Goal: Task Accomplishment & Management: Manage account settings

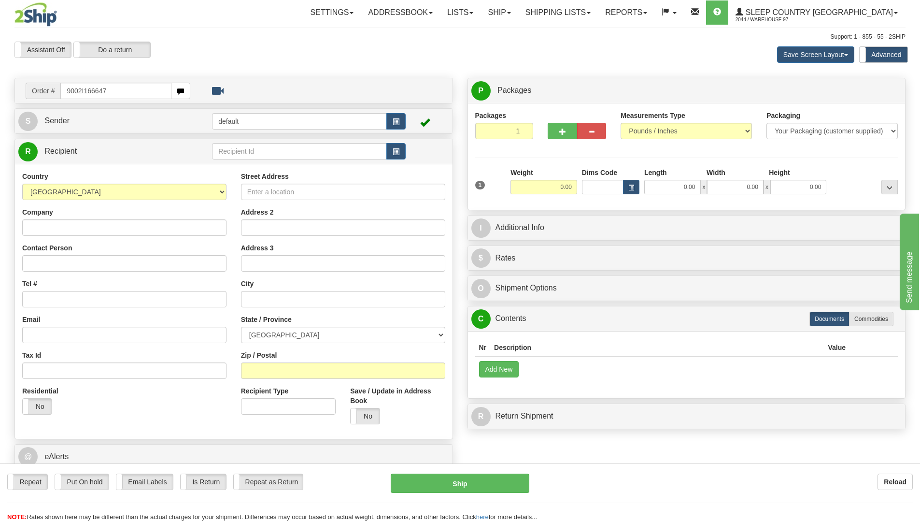
type input "9002I166647"
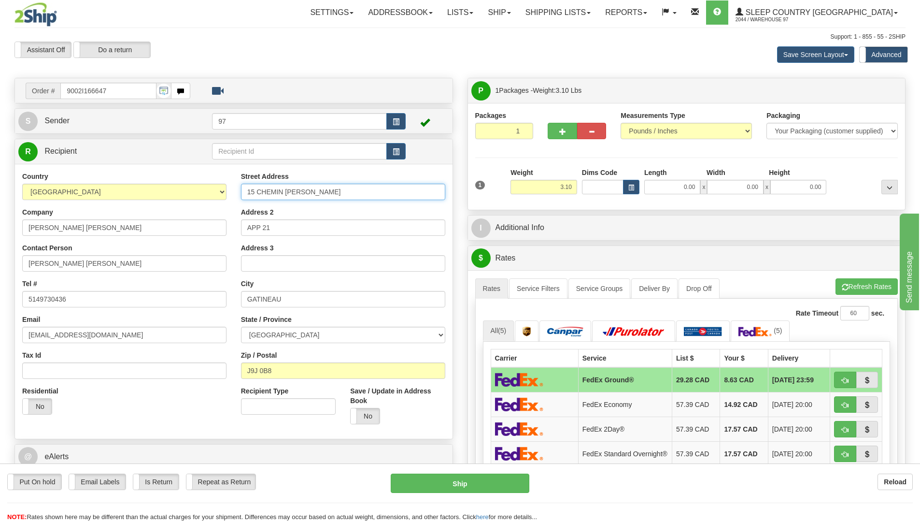
click at [247, 191] on input "15 CHEMIN MORLEY-WALTERS" at bounding box center [343, 192] width 204 height 16
click at [246, 191] on input "321-15 CHEMIN MORLEY-WALTERS" at bounding box center [343, 192] width 204 height 16
type input "#21-15 CHEMIN MORLEY-WALTERS"
drag, startPoint x: 275, startPoint y: 226, endPoint x: 184, endPoint y: 224, distance: 90.3
click at [234, 226] on div "Street Address #21-15 CHEMIN MORLEY-WALTERS Address 2 APP 21 Address 3 City GAT…" at bounding box center [343, 301] width 219 height 260
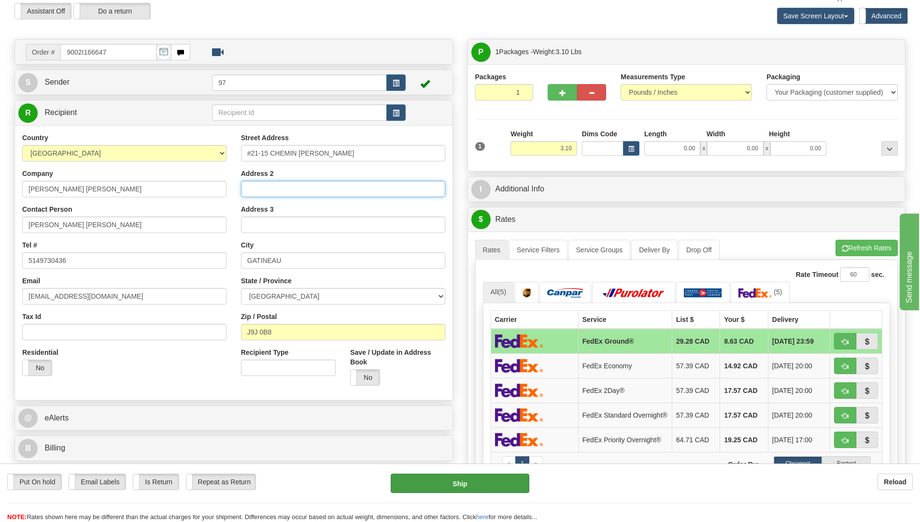
scroll to position [97, 0]
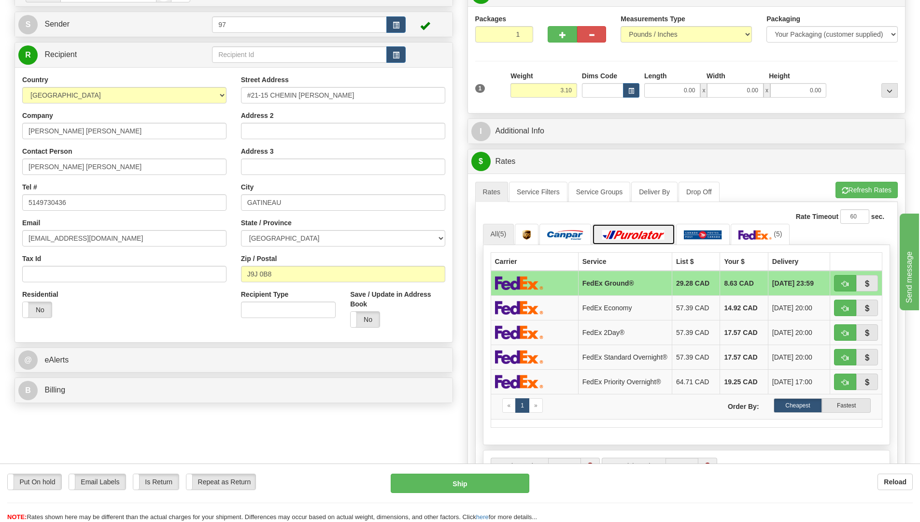
click at [637, 237] on img at bounding box center [634, 235] width 68 height 10
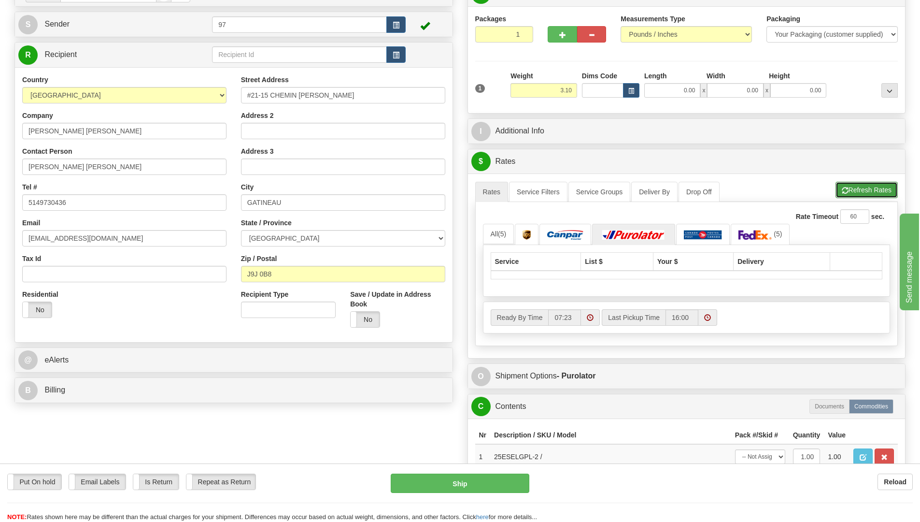
click at [855, 187] on button "Refresh Rates" at bounding box center [866, 190] width 62 height 16
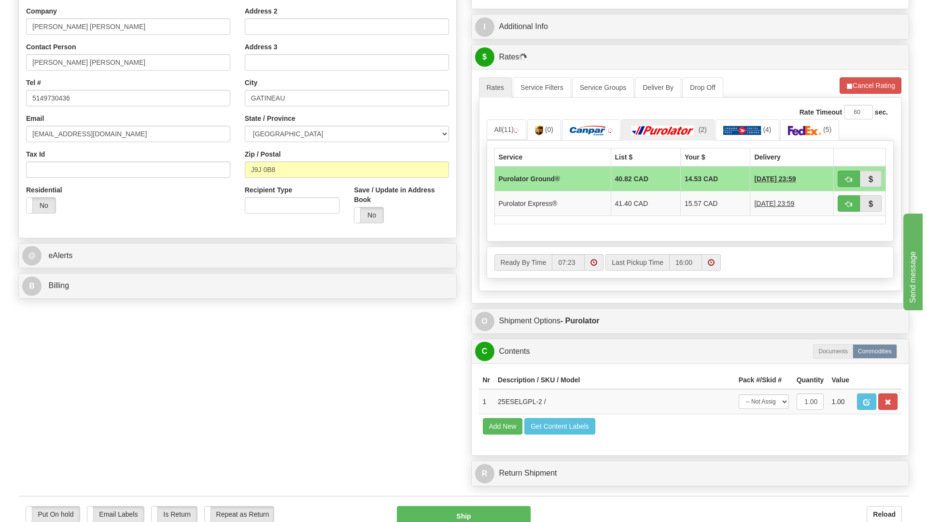
scroll to position [290, 0]
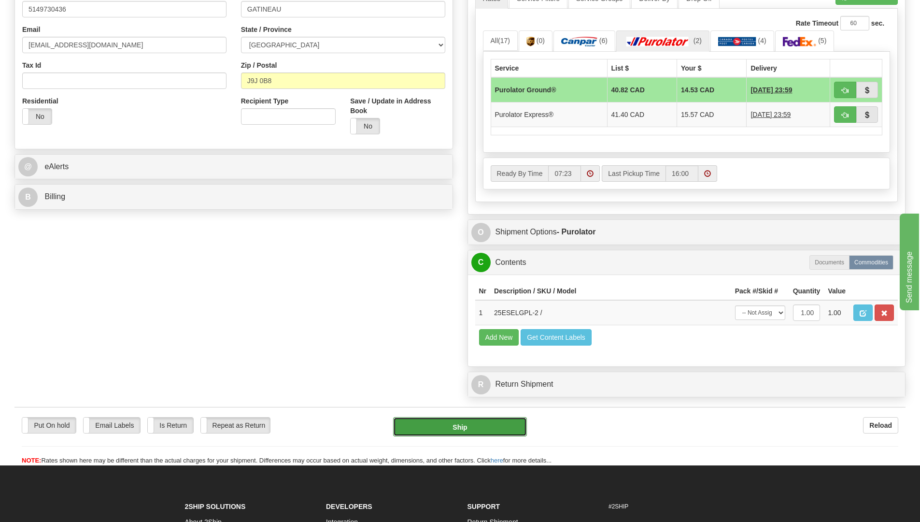
click at [508, 426] on button "Ship" at bounding box center [460, 426] width 134 height 19
type input "260"
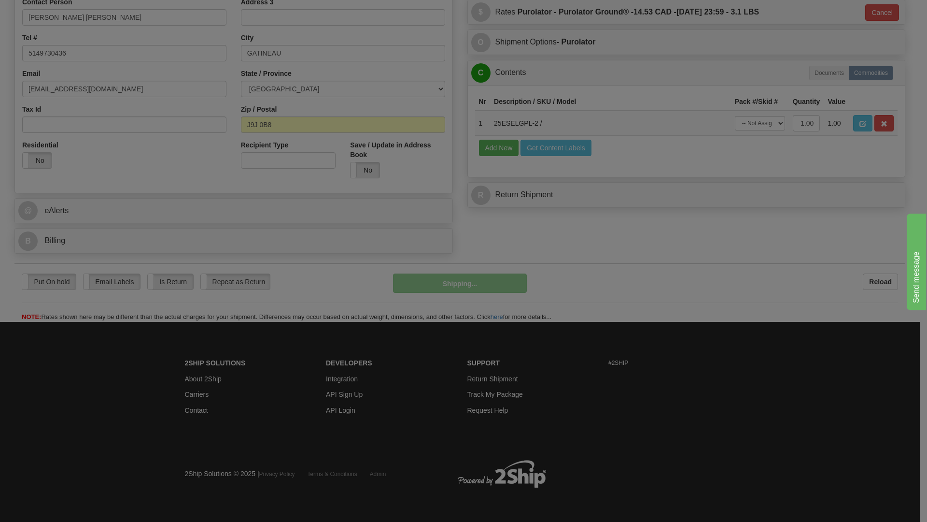
scroll to position [246, 0]
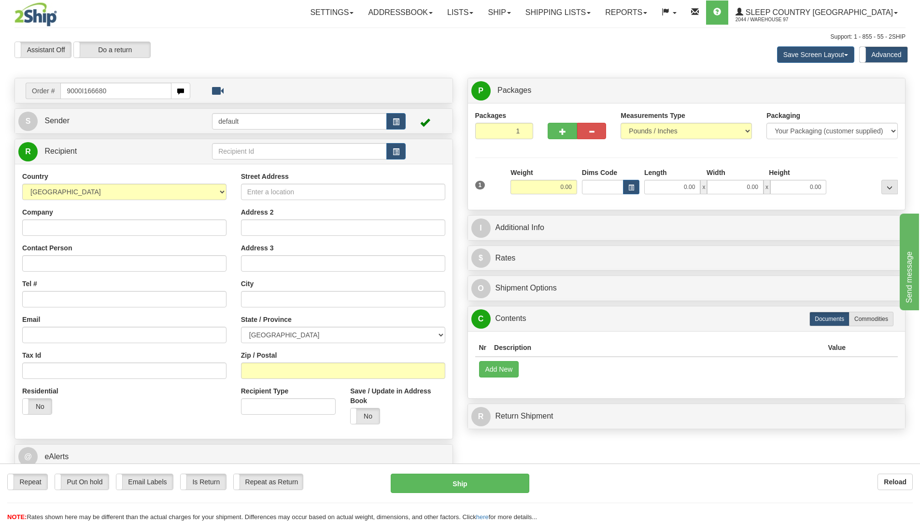
type input "9000I166680"
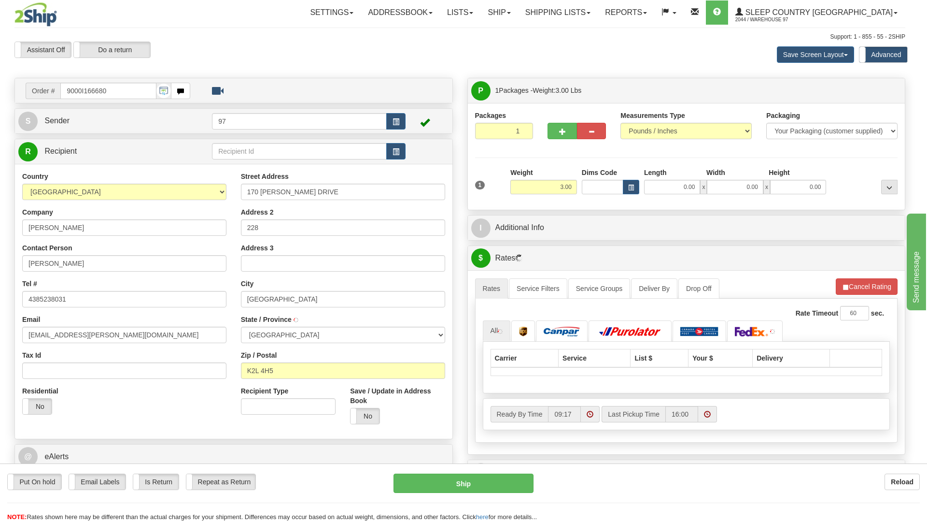
type input "KANATA"
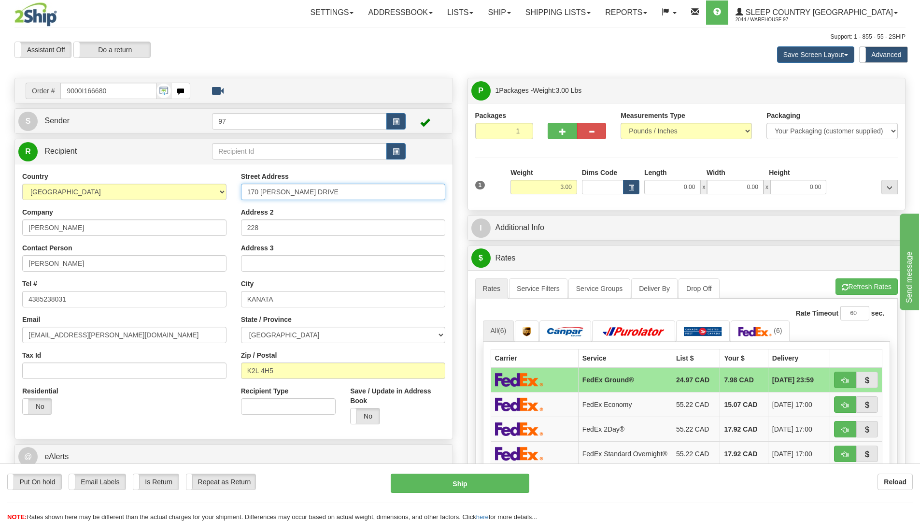
click at [247, 192] on input "170 MCGIBBON DRIVE" at bounding box center [343, 192] width 204 height 16
type input "#228-170 MCGIBBON DRIVE"
drag, startPoint x: 220, startPoint y: 226, endPoint x: 207, endPoint y: 226, distance: 13.5
click at [207, 226] on div "Country AFGHANISTAN ALAND ISLANDS ALBANIA ALGERIA AMERICAN SAMOA ANDORRA ANGOLA…" at bounding box center [234, 301] width 438 height 260
click at [521, 484] on button "Ship" at bounding box center [460, 482] width 139 height 19
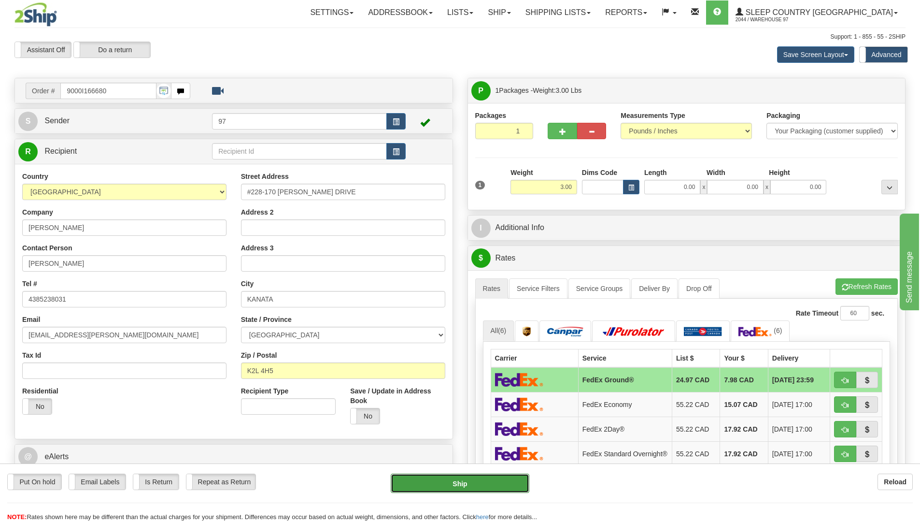
type input "92"
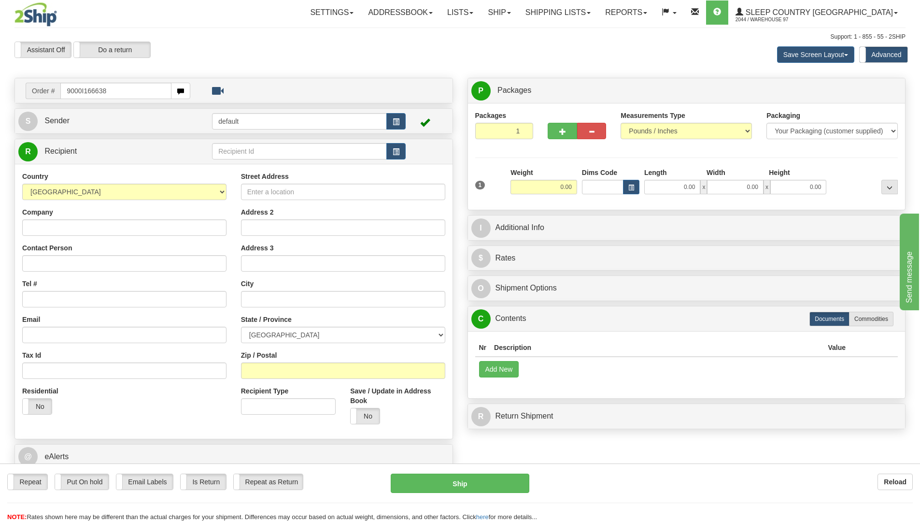
type input "9000I166638"
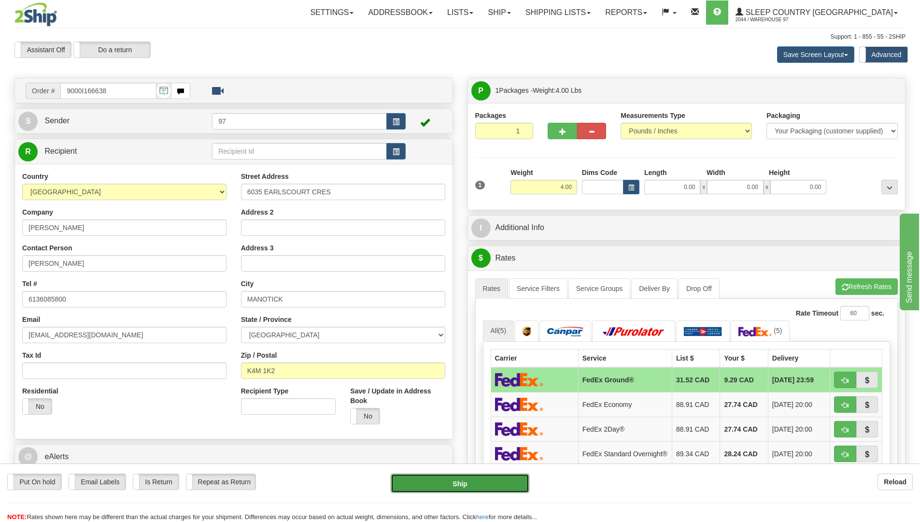
click at [520, 481] on button "Ship" at bounding box center [460, 482] width 139 height 19
type input "92"
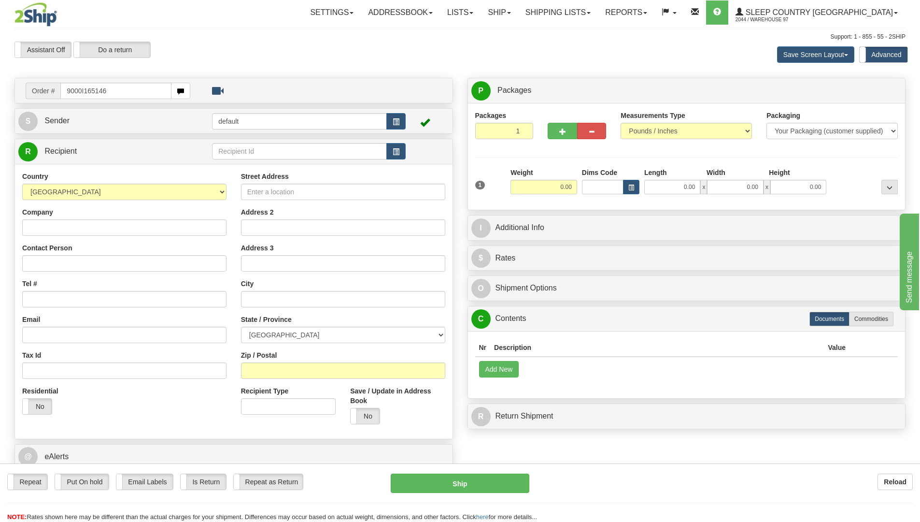
type input "9000I165146"
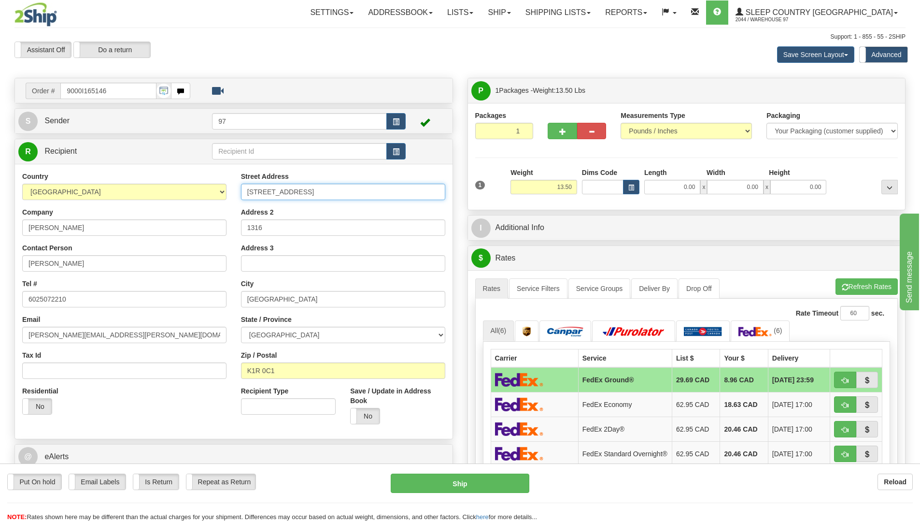
click at [246, 193] on input "224 LYON STREET NORTH" at bounding box center [343, 192] width 204 height 16
click at [247, 191] on input "1316-224 LYON STREET NORTH" at bounding box center [343, 192] width 204 height 16
type input "#1316-224 LYON STREET NORTH"
drag, startPoint x: 265, startPoint y: 227, endPoint x: 222, endPoint y: 235, distance: 43.2
click at [223, 236] on div "Country AFGHANISTAN ALAND ISLANDS ALBANIA ALGERIA AMERICAN SAMOA ANDORRA ANGOLA…" at bounding box center [234, 301] width 438 height 260
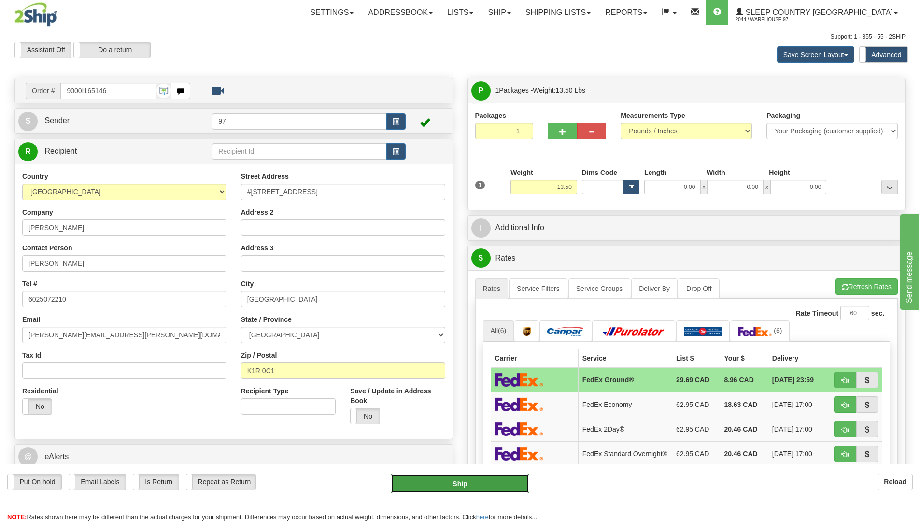
click at [493, 486] on button "Ship" at bounding box center [460, 482] width 139 height 19
type input "92"
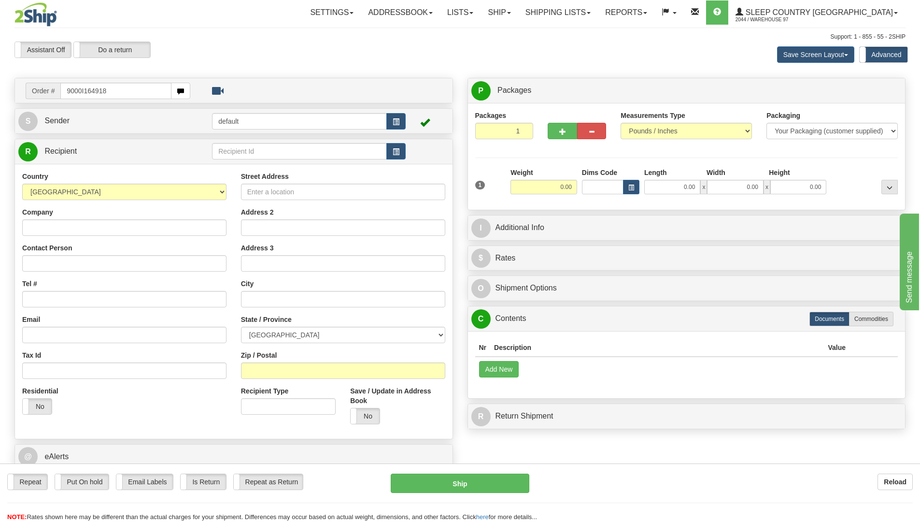
type input "9000I164918"
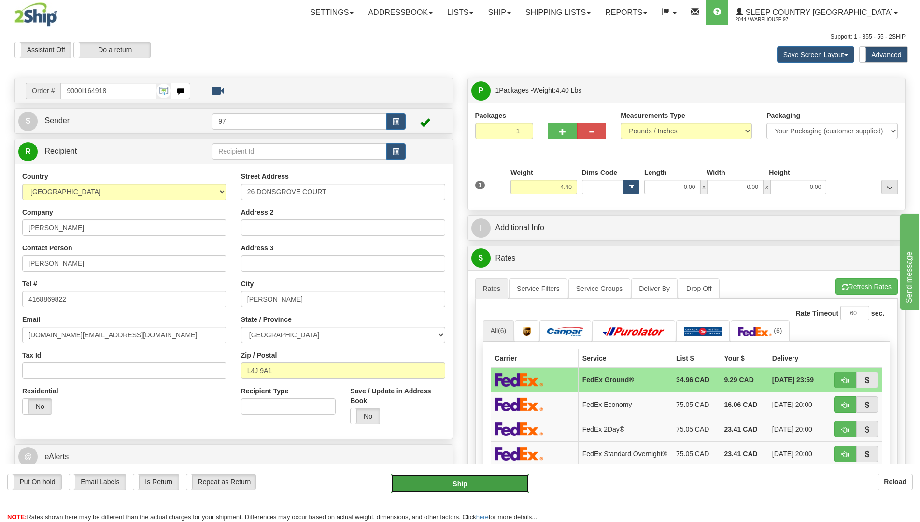
click at [510, 483] on button "Ship" at bounding box center [460, 482] width 139 height 19
type input "92"
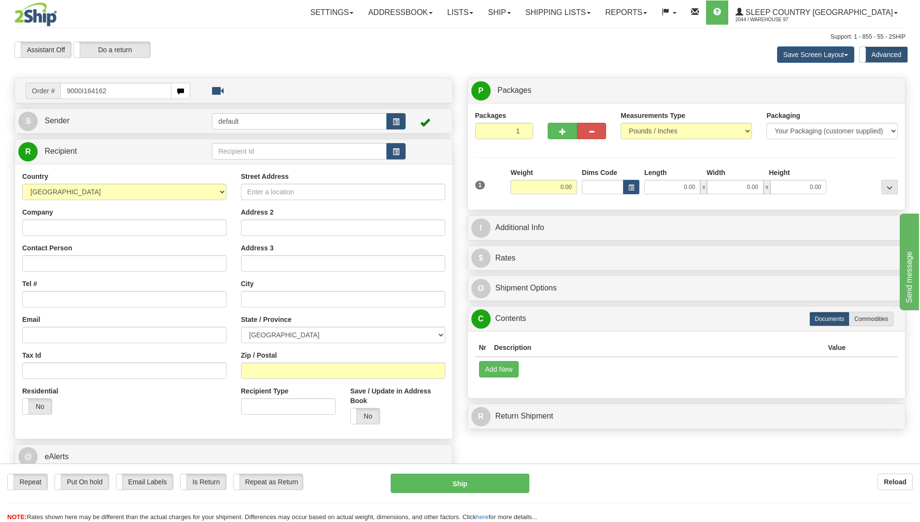
type input "9000I164162"
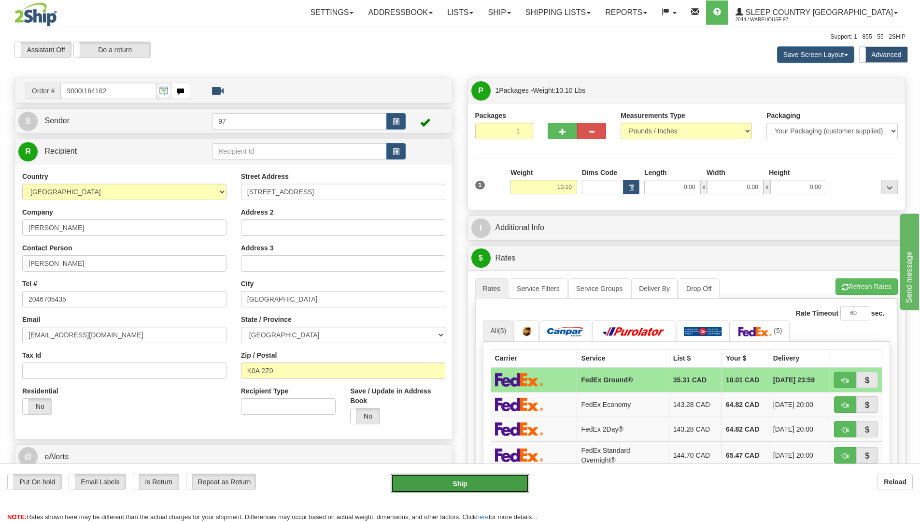
click at [518, 480] on button "Ship" at bounding box center [460, 482] width 139 height 19
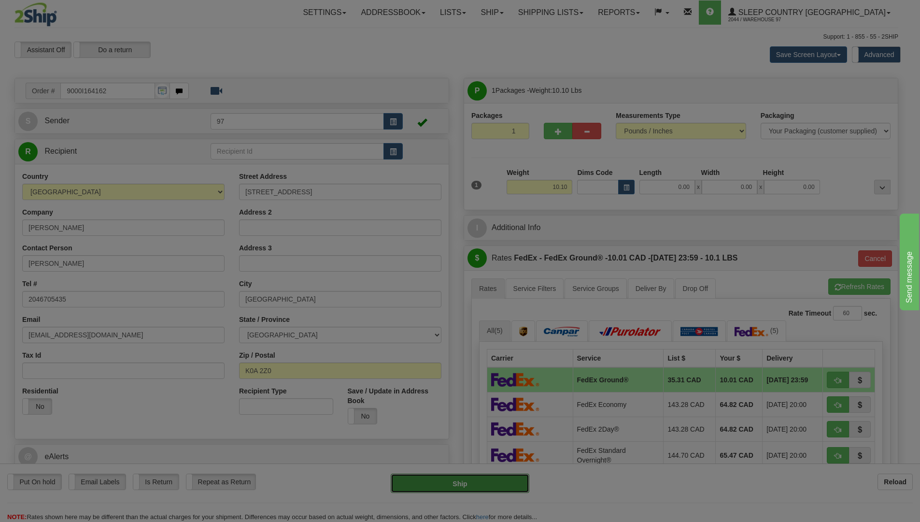
type input "92"
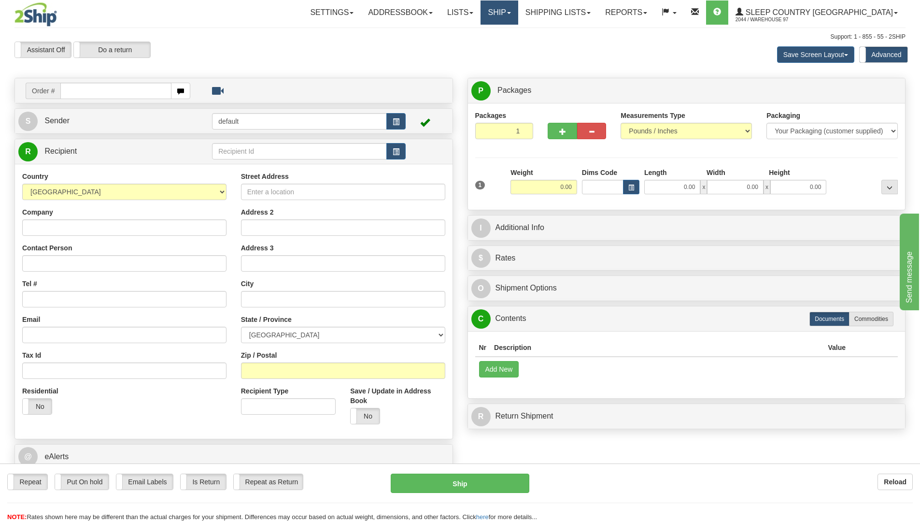
click at [518, 15] on link "Ship" at bounding box center [499, 12] width 37 height 24
click at [477, 32] on span "Ship Screen" at bounding box center [458, 34] width 37 height 8
click at [598, 14] on link "Shipping lists" at bounding box center [558, 12] width 80 height 24
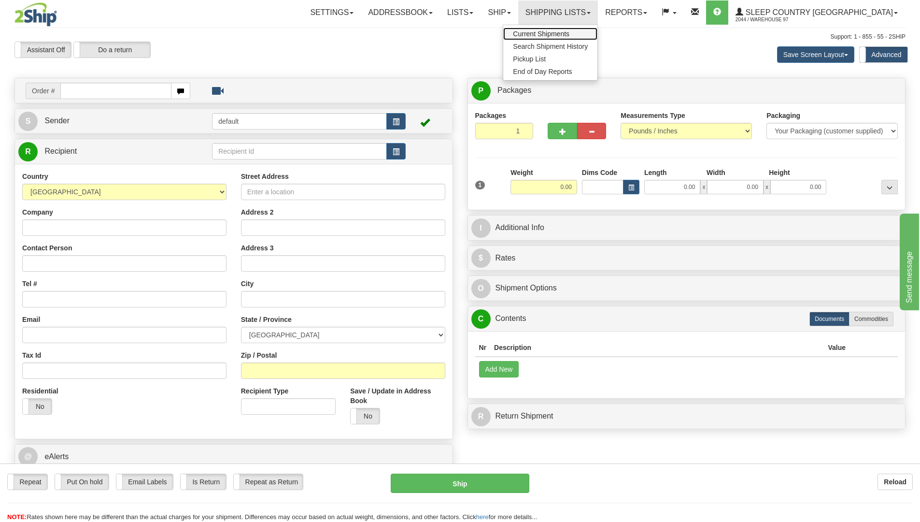
click at [569, 33] on span "Current Shipments" at bounding box center [541, 34] width 57 height 8
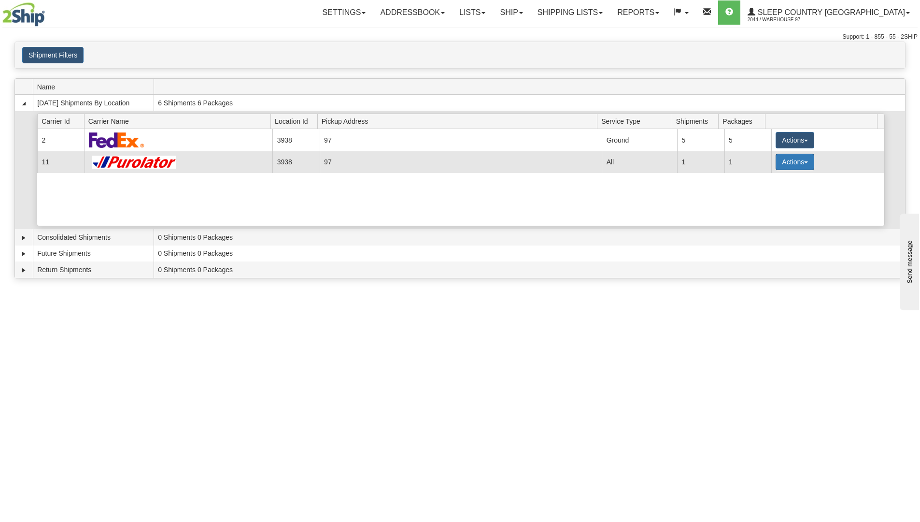
click at [787, 160] on button "Actions" at bounding box center [795, 162] width 39 height 16
click at [766, 206] on span "Pickup" at bounding box center [759, 204] width 26 height 7
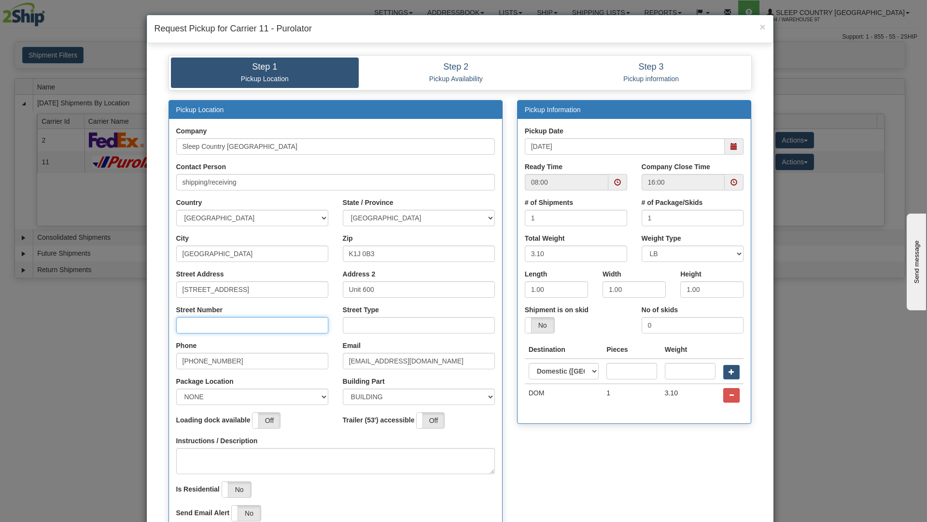
click at [189, 324] on input "Street Number" at bounding box center [252, 325] width 152 height 16
type input "1101"
click at [350, 324] on input "Street Type" at bounding box center [419, 325] width 152 height 16
type input "STREET"
click at [731, 145] on span at bounding box center [734, 146] width 7 height 7
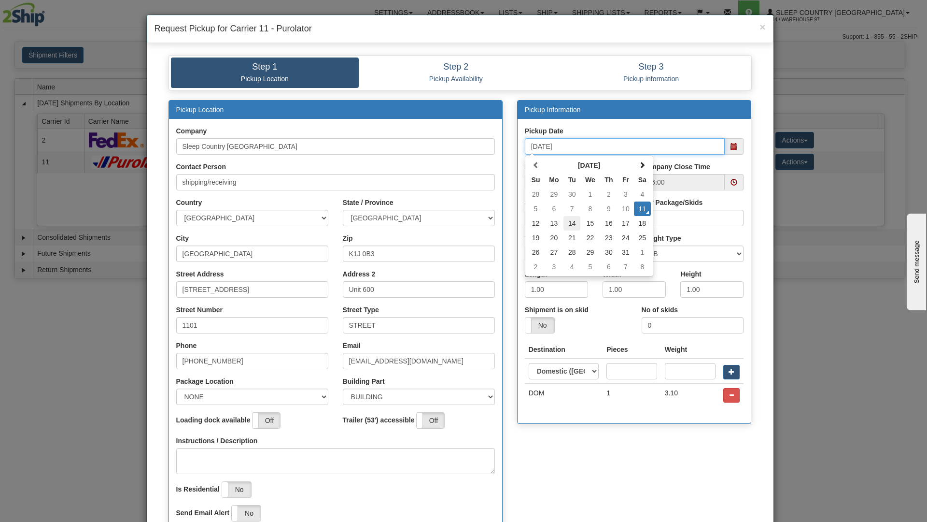
click at [568, 223] on td "14" at bounding box center [572, 223] width 17 height 14
type input "10/14/2025"
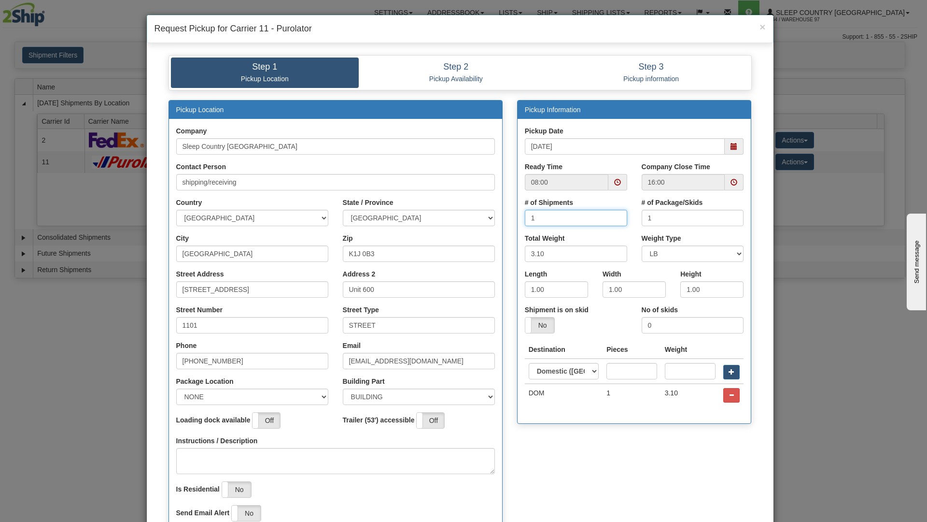
click at [535, 217] on input "1" at bounding box center [576, 218] width 102 height 16
type input "2"
drag, startPoint x: 649, startPoint y: 218, endPoint x: 643, endPoint y: 217, distance: 6.3
click at [643, 217] on input "1" at bounding box center [693, 218] width 102 height 16
click at [614, 180] on span at bounding box center [617, 182] width 7 height 7
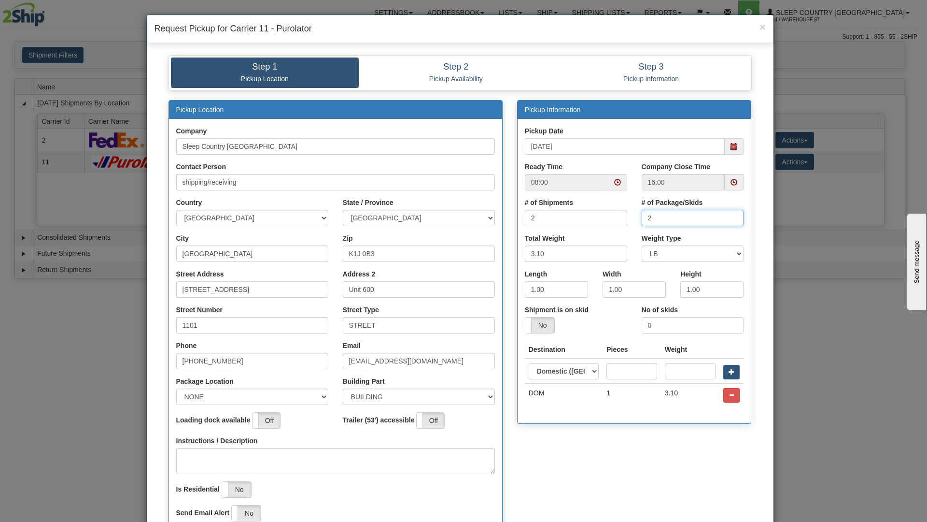
type input "2"
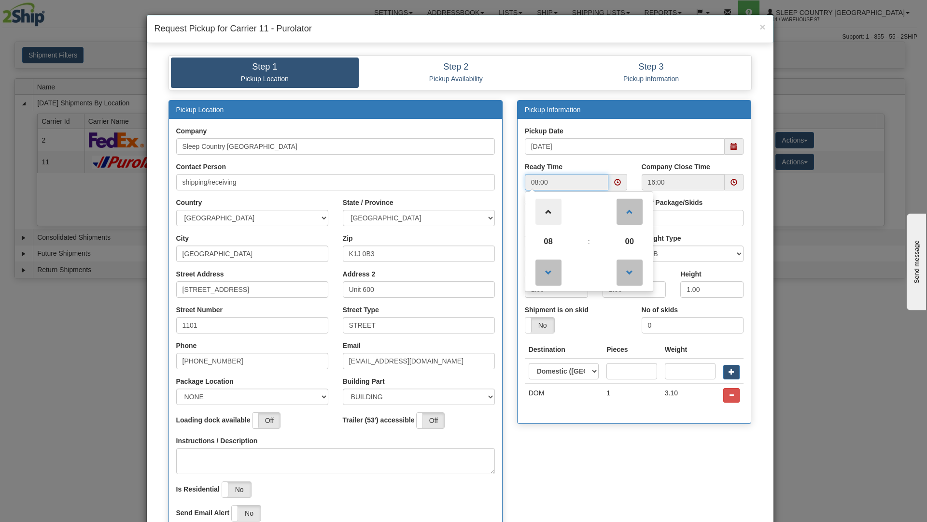
click at [543, 210] on span at bounding box center [549, 211] width 26 height 26
click at [544, 210] on span at bounding box center [549, 211] width 26 height 26
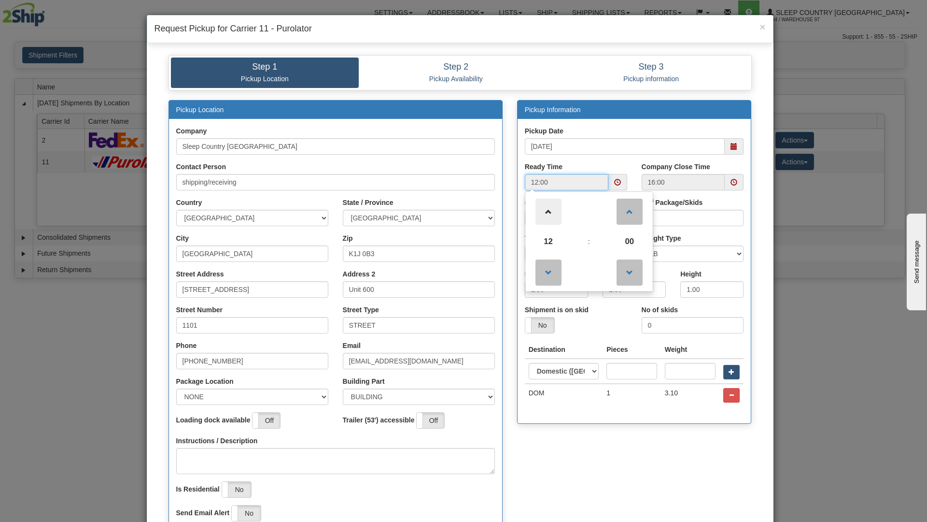
type input "13:00"
click at [731, 181] on span at bounding box center [734, 182] width 7 height 7
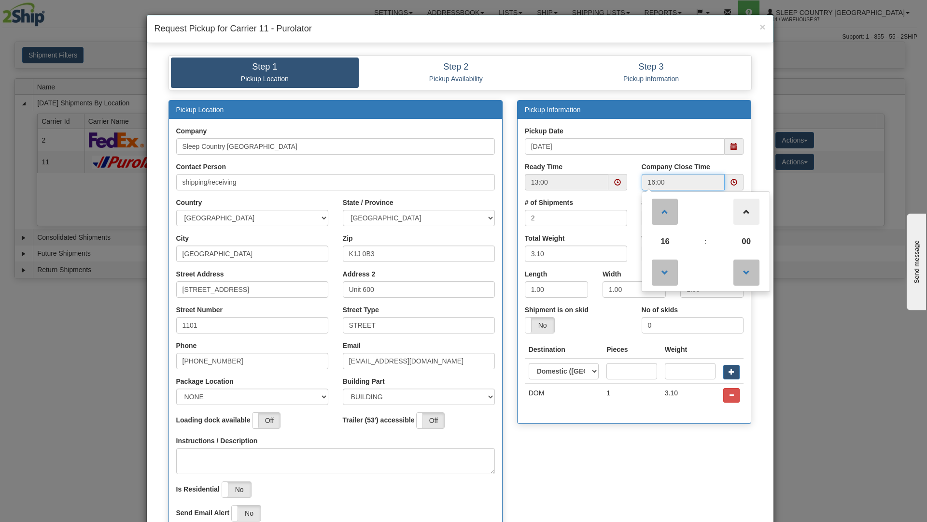
click at [742, 210] on span at bounding box center [747, 211] width 26 height 26
click at [744, 271] on span at bounding box center [747, 272] width 26 height 26
click at [731, 182] on span at bounding box center [734, 182] width 7 height 7
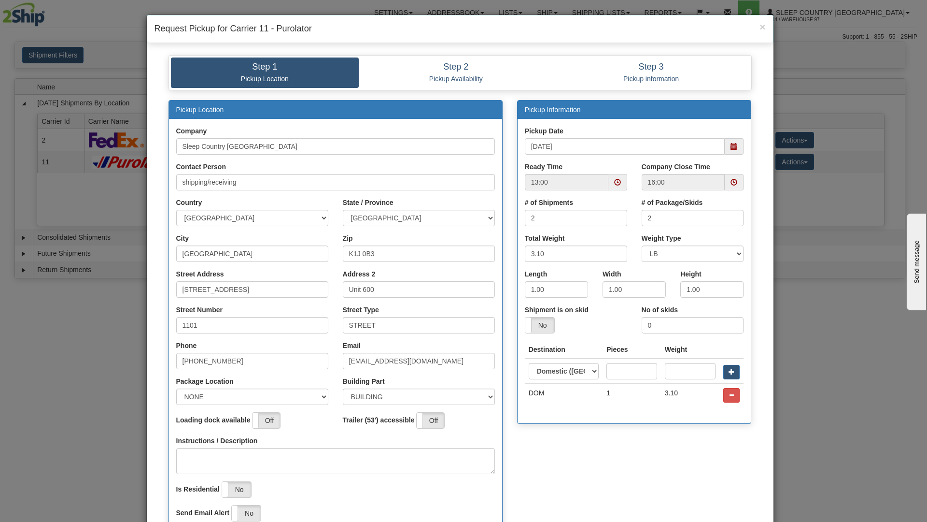
click at [731, 179] on span at bounding box center [734, 182] width 7 height 7
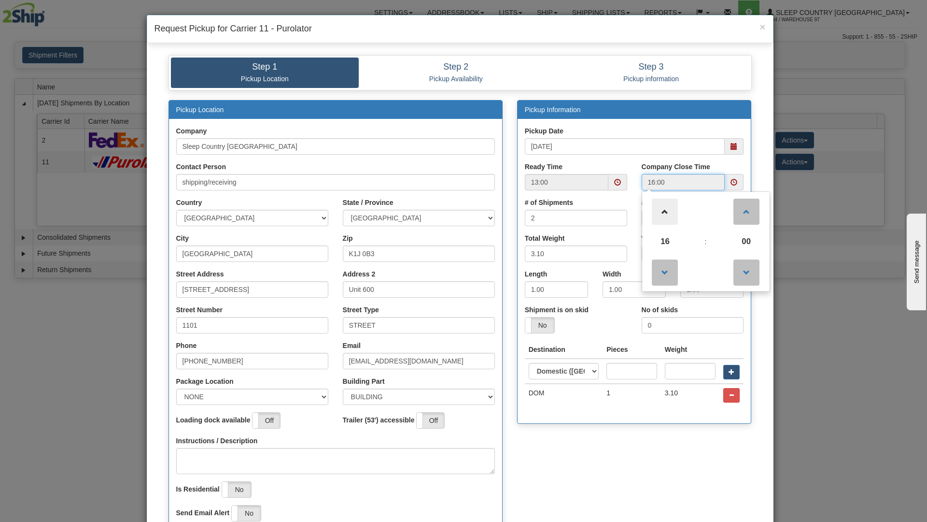
click at [663, 209] on span at bounding box center [665, 211] width 26 height 26
type input "17:00"
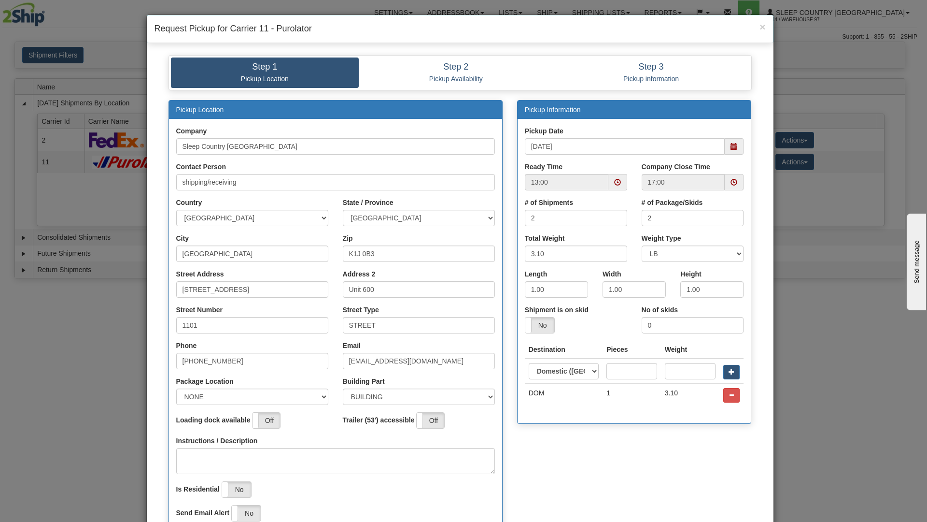
click at [692, 461] on div "Pickup Location Company Sleep Country Canada Contact Person shipping/receiving …" at bounding box center [460, 323] width 598 height 446
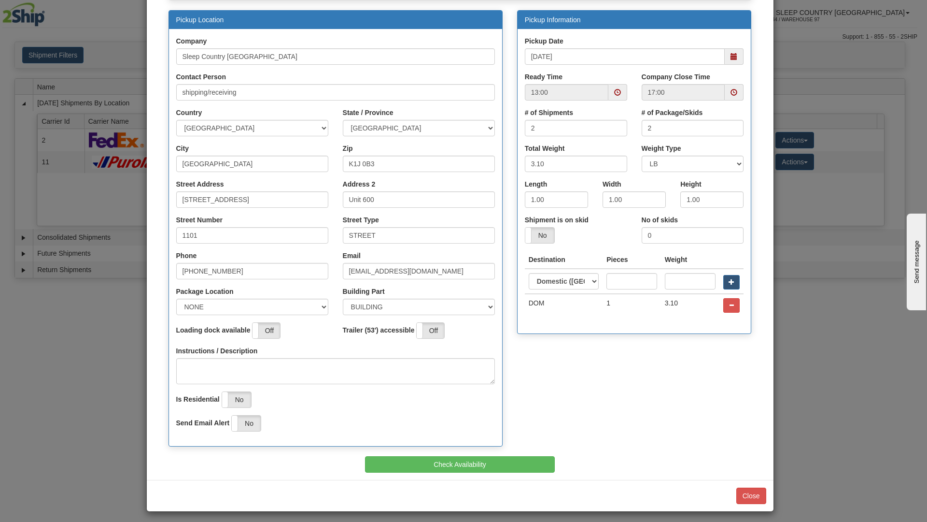
scroll to position [94, 0]
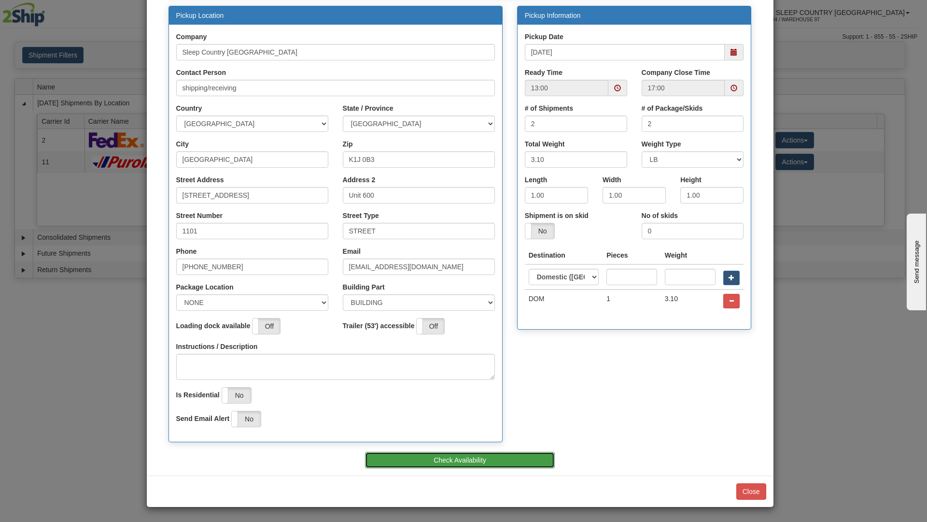
click at [509, 460] on button "Check Availability" at bounding box center [460, 460] width 190 height 16
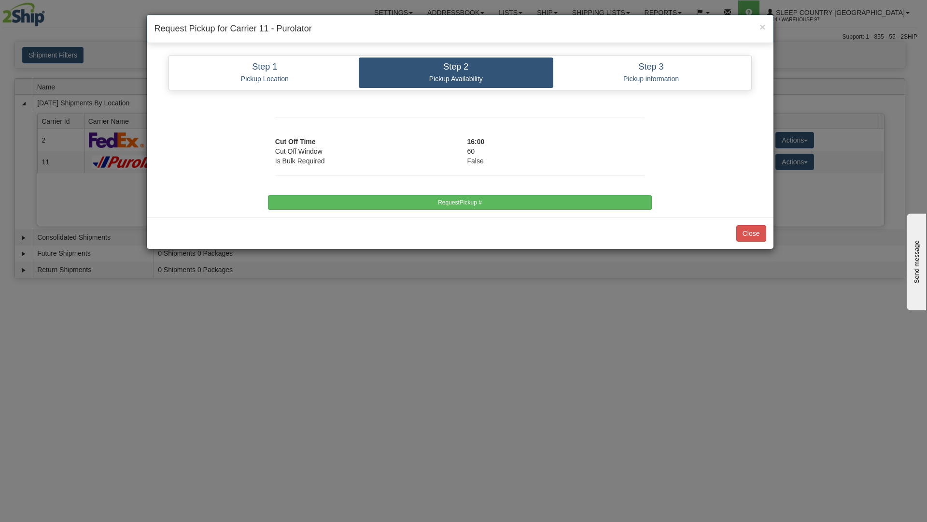
scroll to position [0, 0]
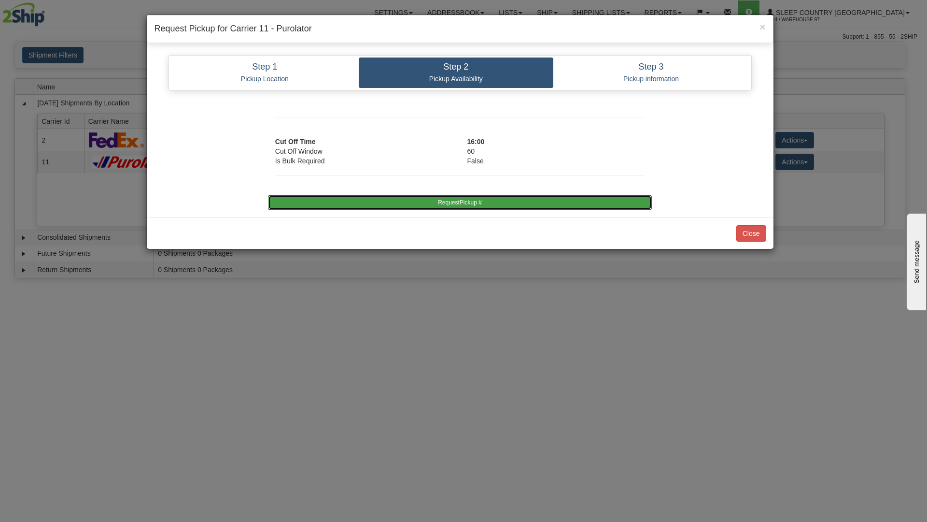
click at [474, 204] on button "RequestPickup #" at bounding box center [460, 202] width 384 height 14
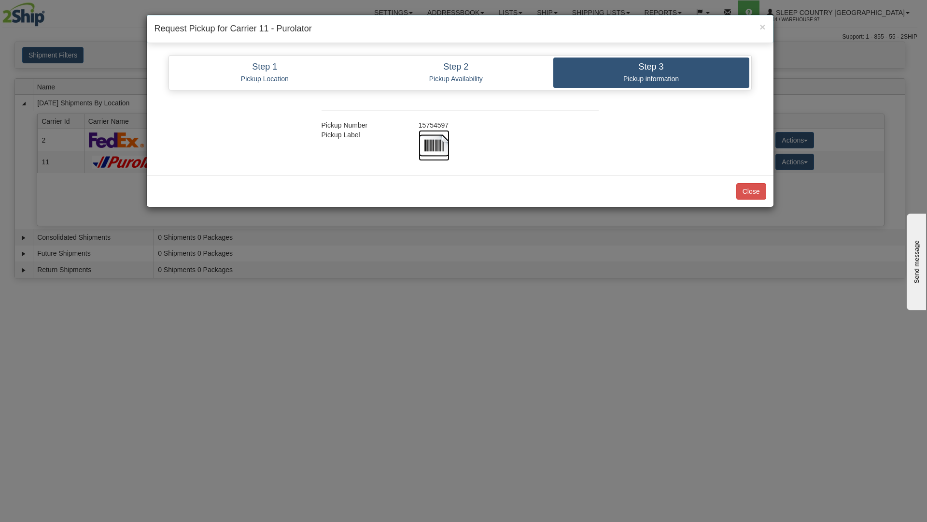
click at [439, 142] on img at bounding box center [434, 145] width 31 height 31
